Goal: Transaction & Acquisition: Purchase product/service

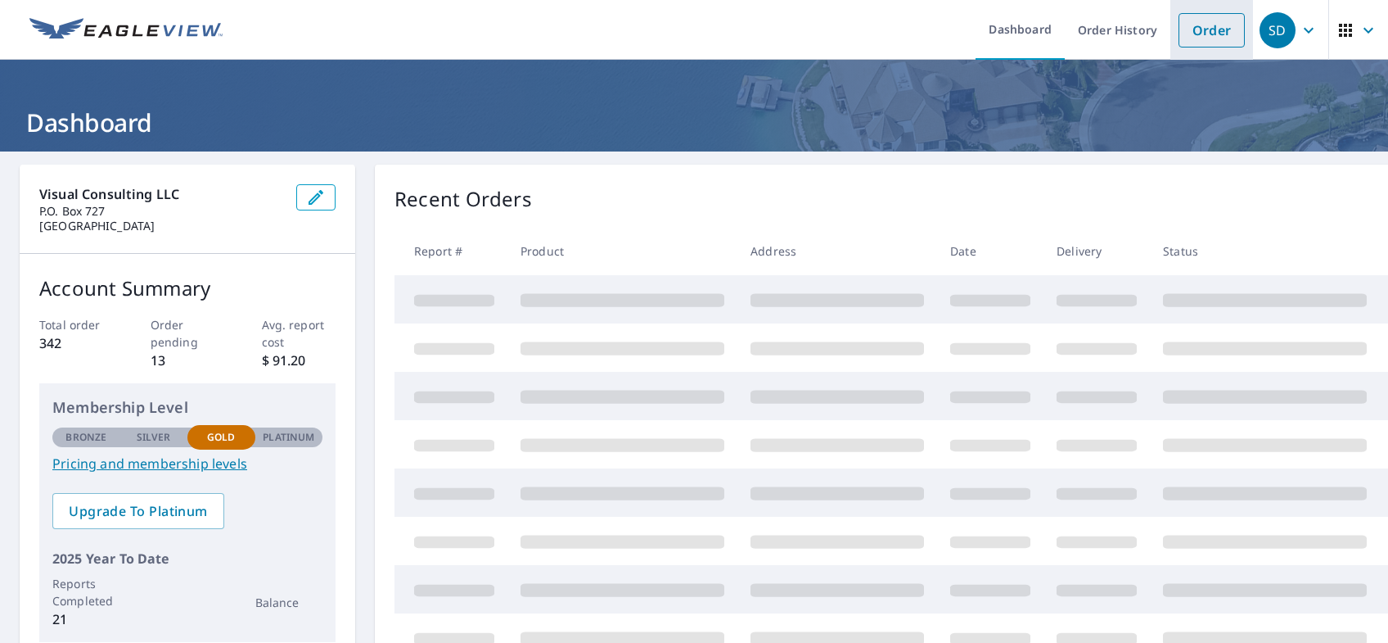
click at [1192, 25] on link "Order" at bounding box center [1212, 30] width 66 height 34
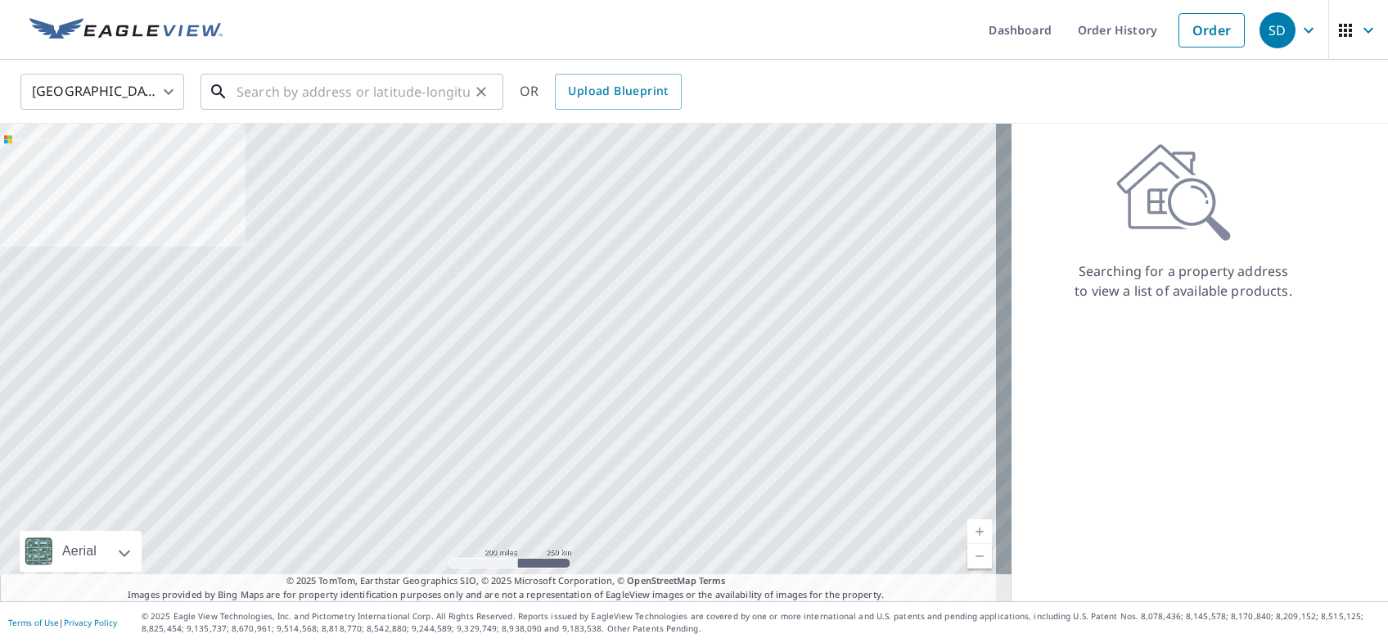
click at [319, 88] on input "text" at bounding box center [353, 92] width 233 height 46
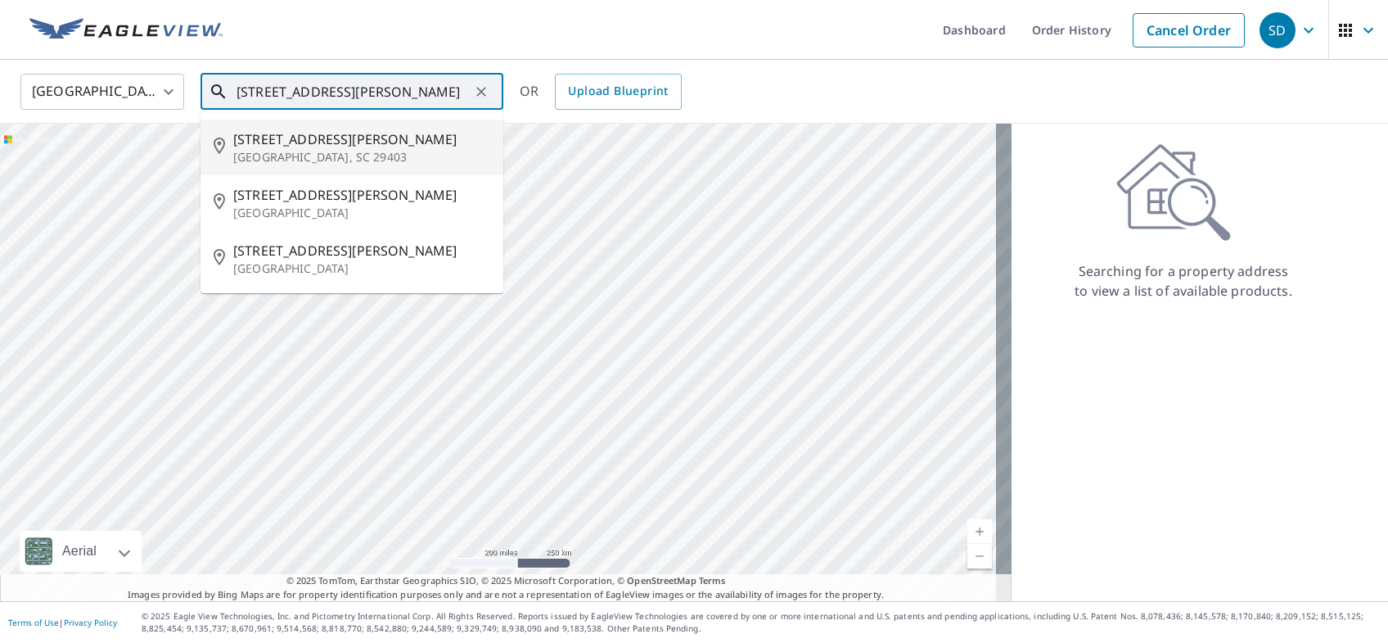
click at [291, 150] on p "[GEOGRAPHIC_DATA], SC 29403" at bounding box center [361, 157] width 257 height 16
type input "[STREET_ADDRESS][PERSON_NAME]"
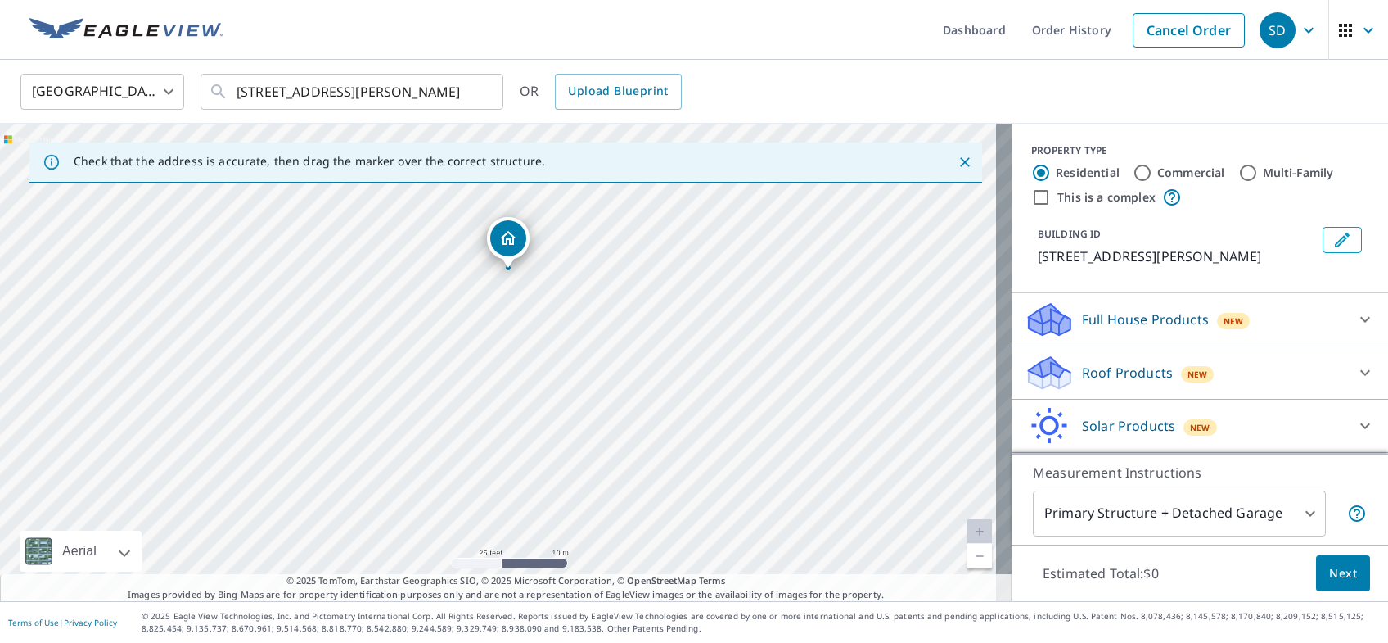
drag, startPoint x: 534, startPoint y: 295, endPoint x: 540, endPoint y: 373, distance: 78.0
click at [540, 373] on div "[STREET_ADDRESS][PERSON_NAME]" at bounding box center [506, 362] width 1012 height 477
drag, startPoint x: 567, startPoint y: 329, endPoint x: 556, endPoint y: 368, distance: 40.9
click at [556, 368] on div "[STREET_ADDRESS][PERSON_NAME]" at bounding box center [506, 362] width 1012 height 477
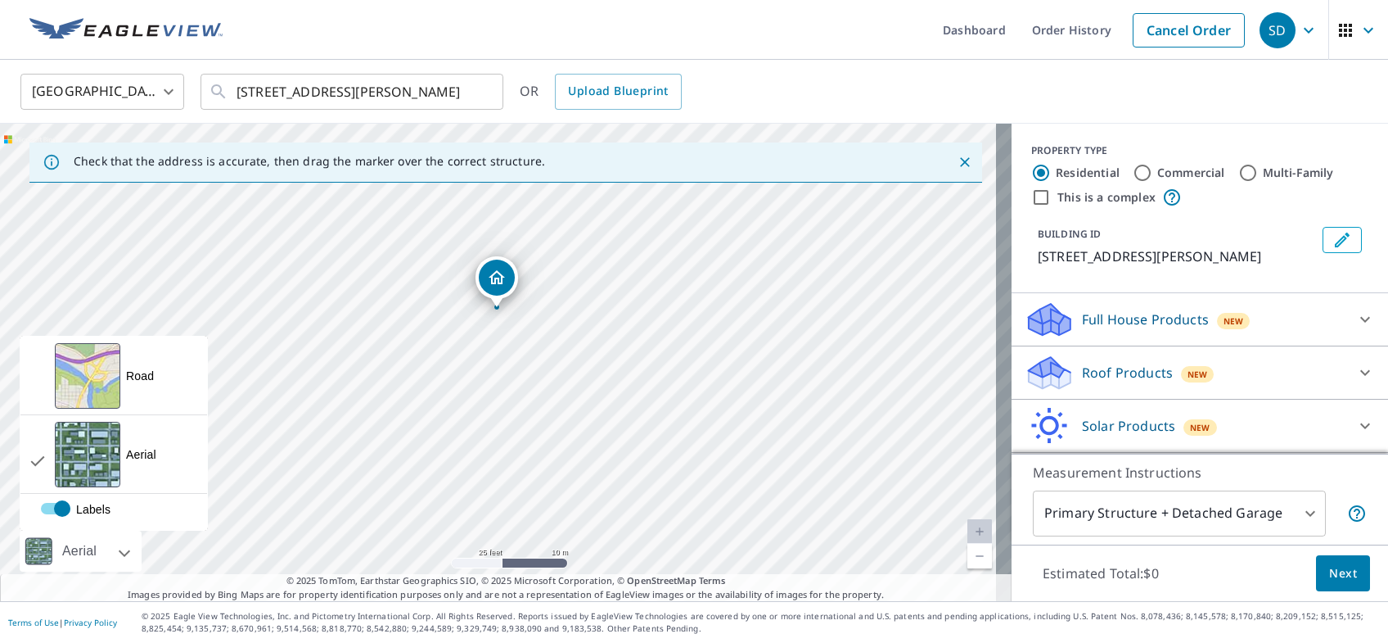
click at [111, 551] on div at bounding box center [106, 550] width 10 height 41
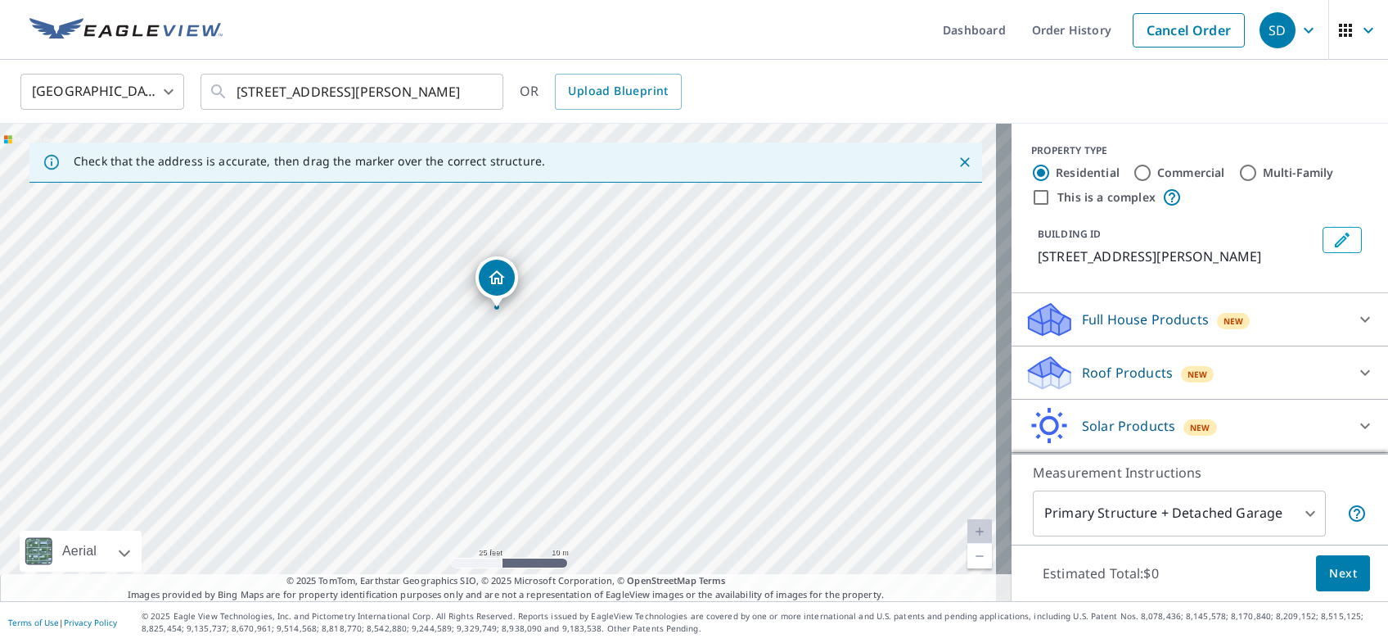
click at [1089, 313] on p "Full House Products" at bounding box center [1145, 319] width 127 height 20
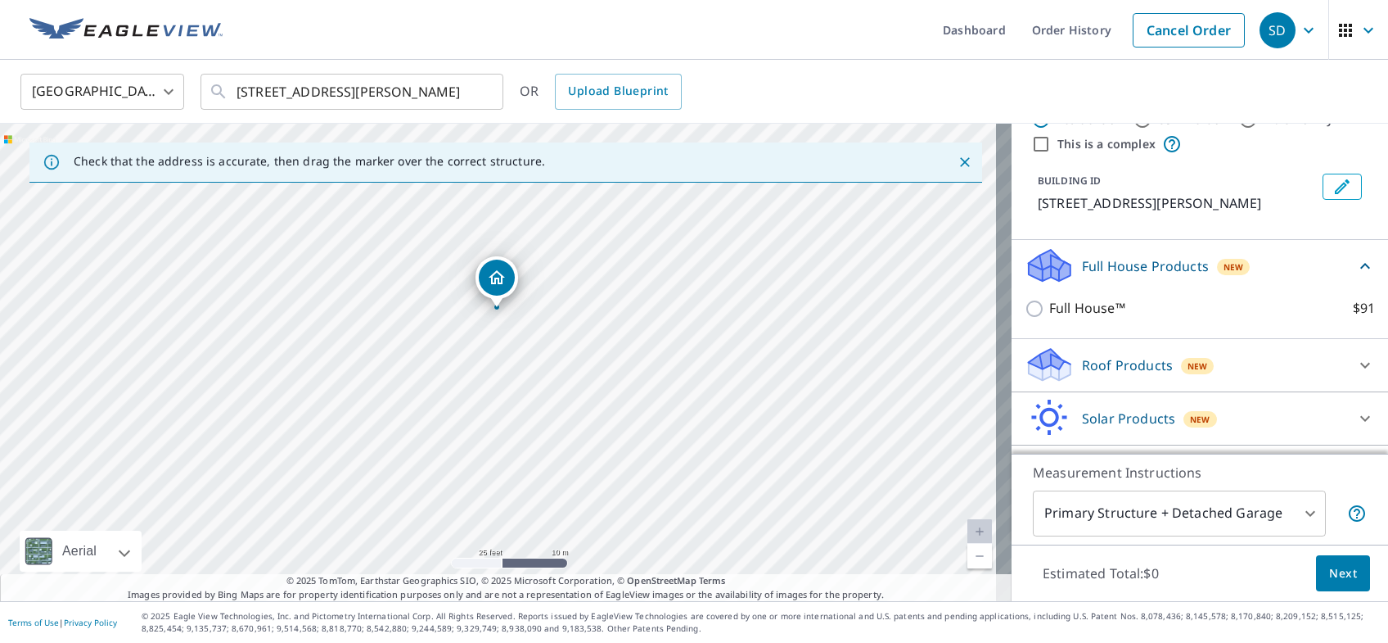
scroll to position [98, 0]
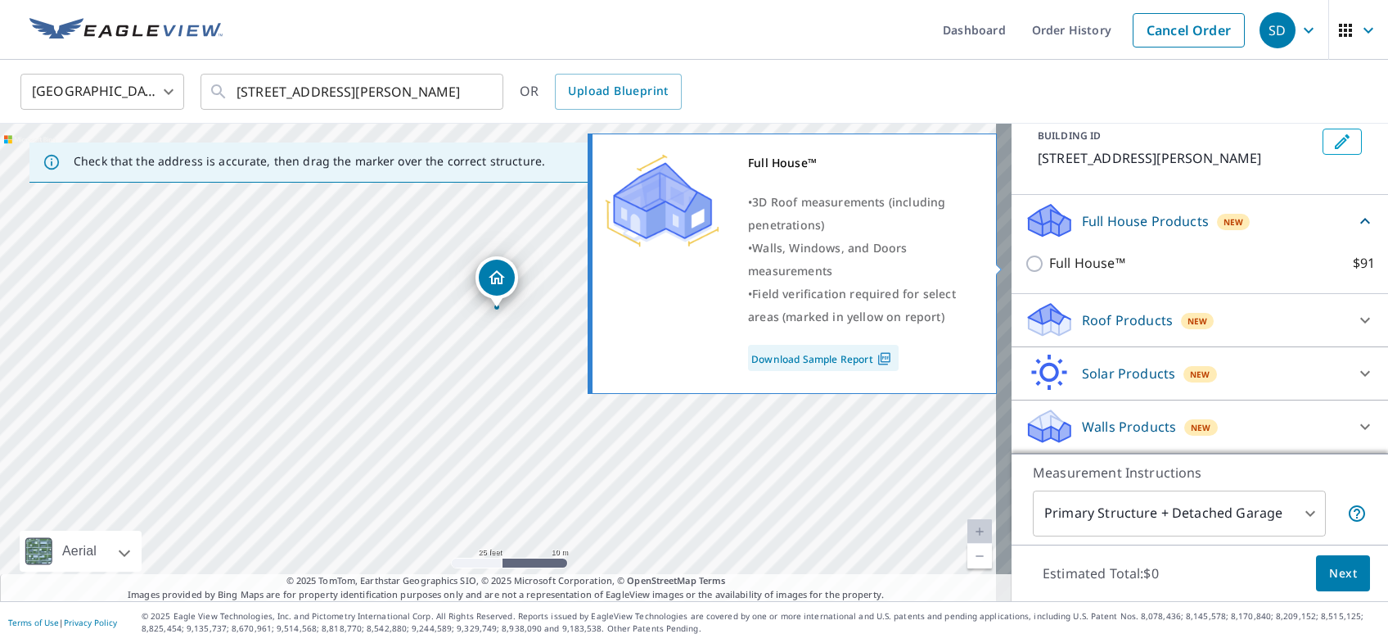
click at [1025, 262] on input "Full House™ $91" at bounding box center [1037, 264] width 25 height 20
checkbox input "true"
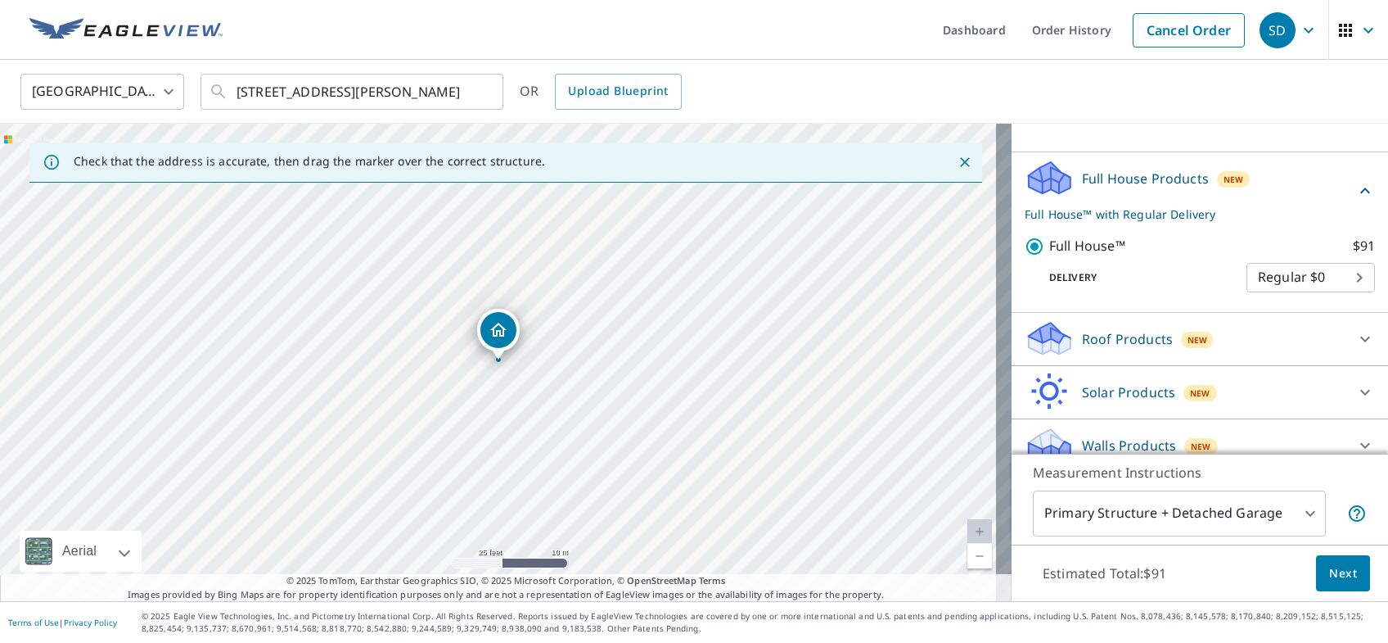
scroll to position [160, 0]
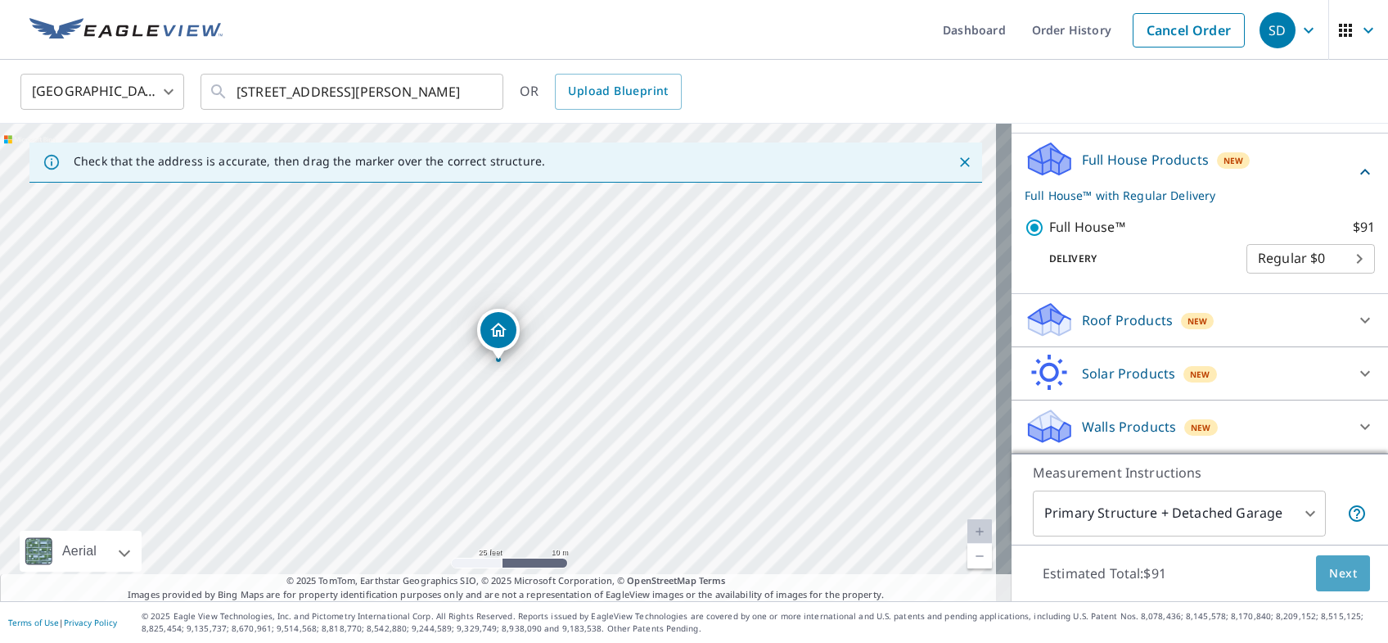
click at [1329, 565] on span "Next" at bounding box center [1343, 573] width 28 height 20
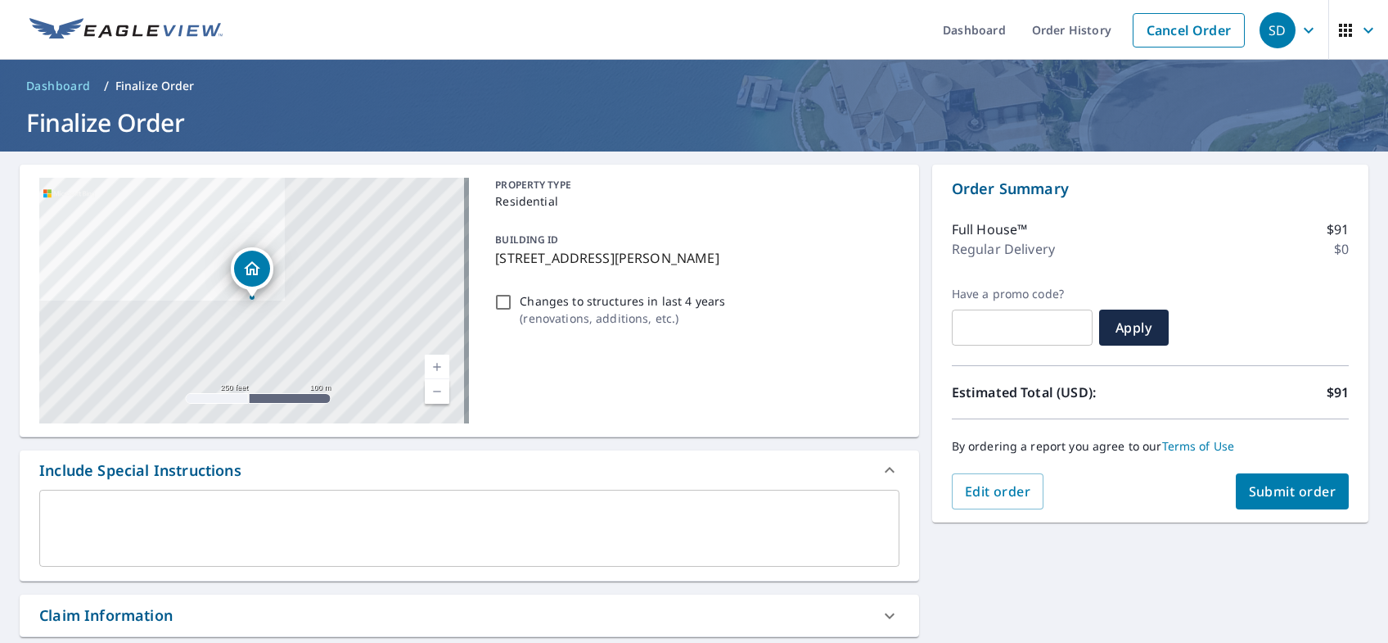
click at [1289, 489] on span "Submit order" at bounding box center [1293, 491] width 88 height 18
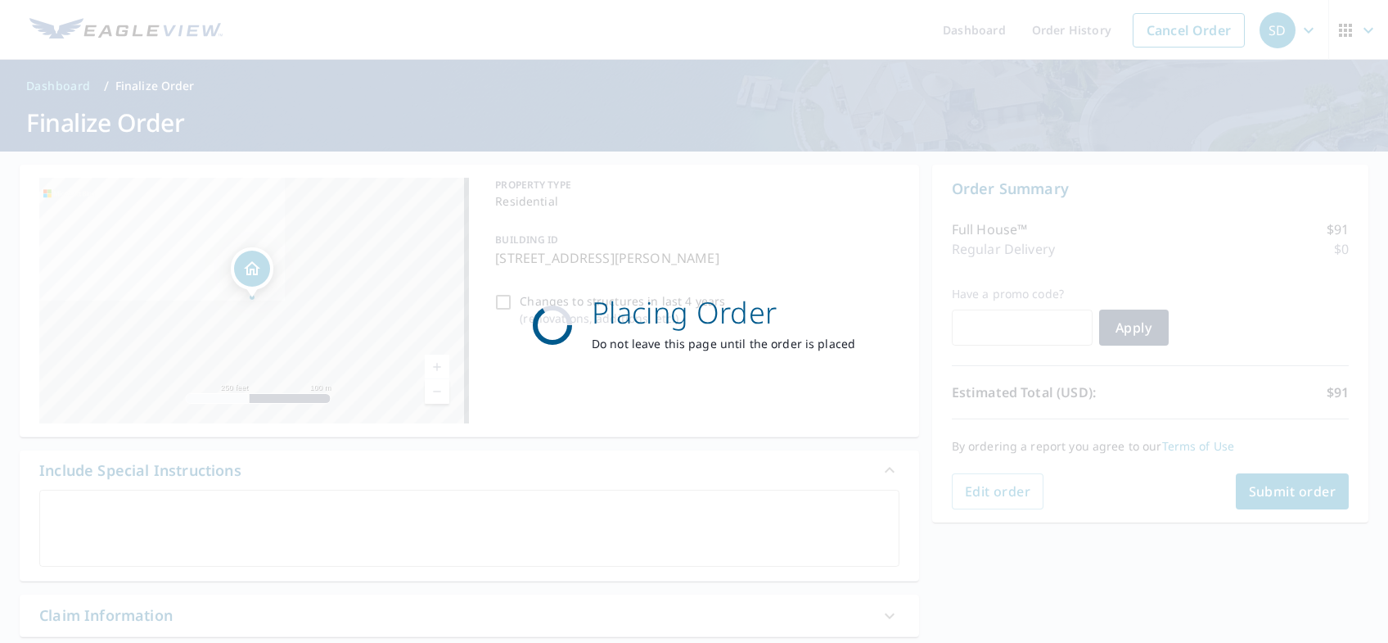
checkbox input "true"
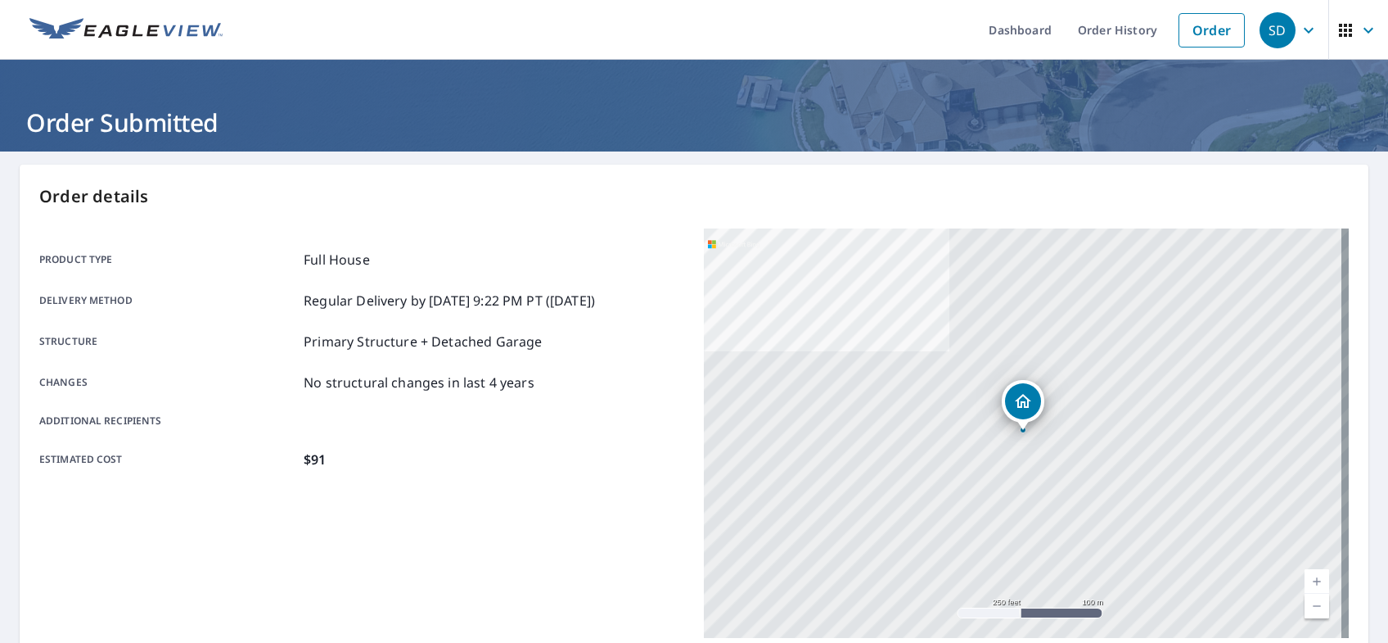
drag, startPoint x: 1008, startPoint y: 23, endPoint x: 870, endPoint y: 92, distance: 154.5
click at [1009, 23] on link "Dashboard" at bounding box center [1020, 30] width 89 height 60
